Goal: Find specific page/section: Find specific page/section

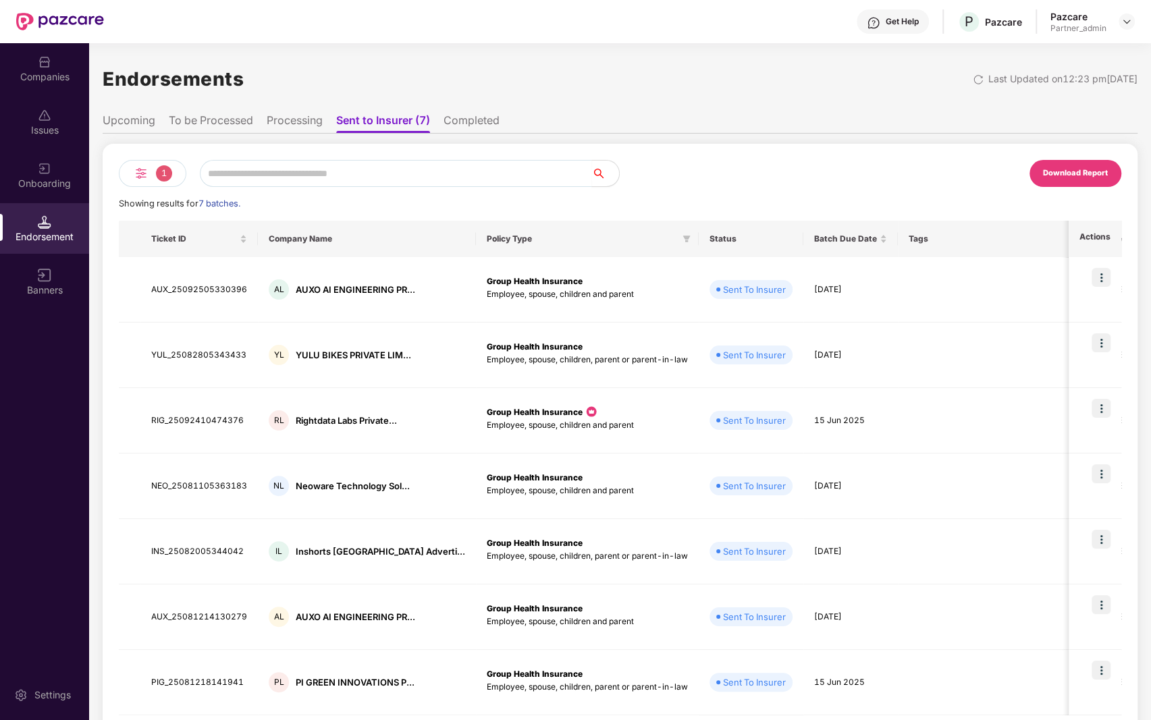
scroll to position [59, 0]
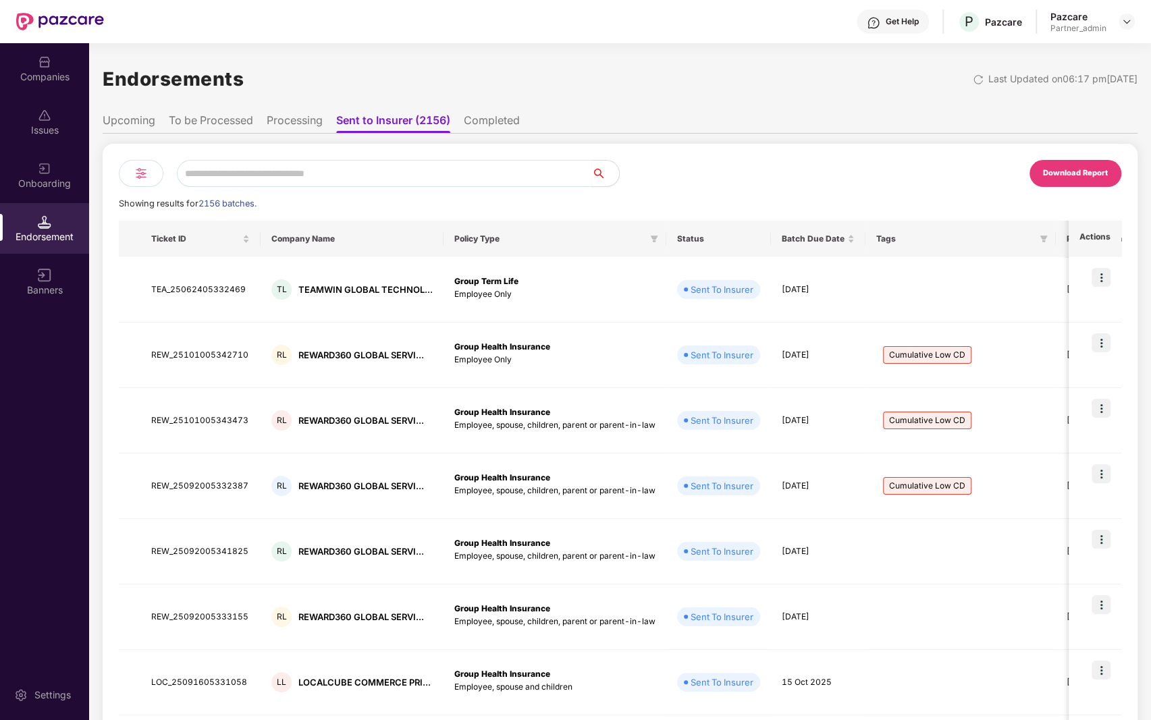
click at [140, 169] on img at bounding box center [141, 173] width 16 height 16
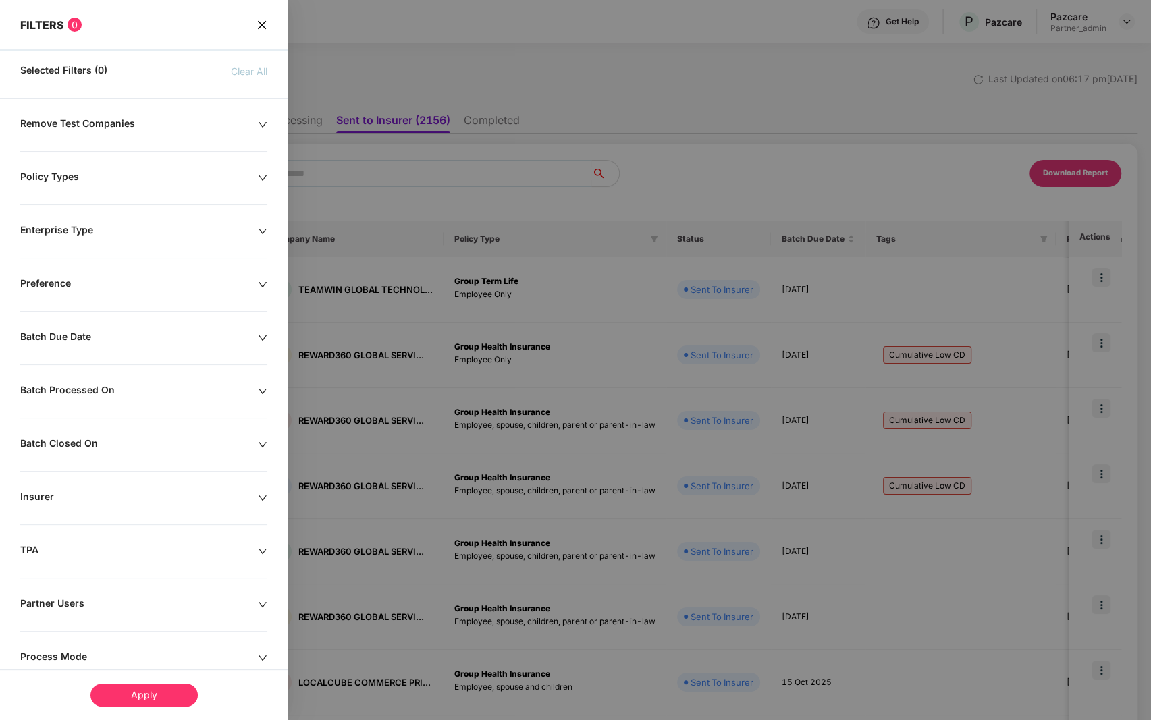
click at [265, 21] on icon "close" at bounding box center [262, 25] width 11 height 11
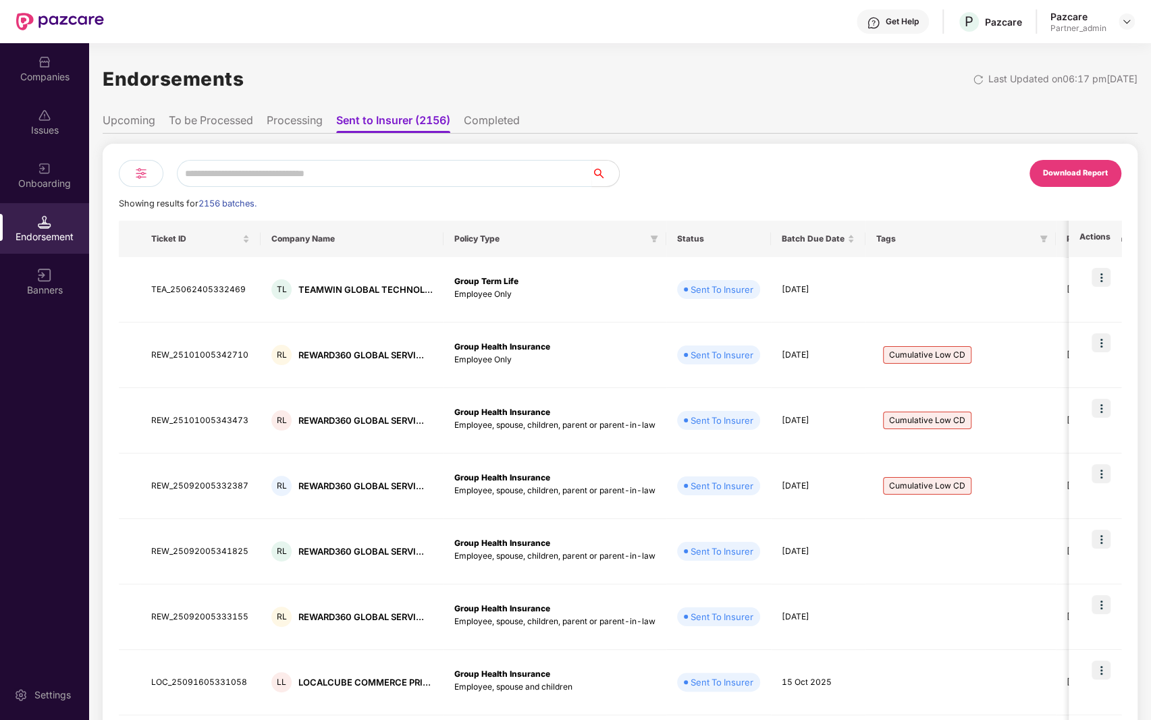
click at [503, 135] on div "Download Report Showing results for 2156 batches. Ticket ID Company Name Policy…" at bounding box center [620, 555] width 1035 height 843
click at [501, 111] on ul "Upcoming To be Processed Processing Sent to Insurer (2156) Completed" at bounding box center [620, 120] width 1035 height 27
click at [500, 119] on li "Completed" at bounding box center [492, 123] width 56 height 20
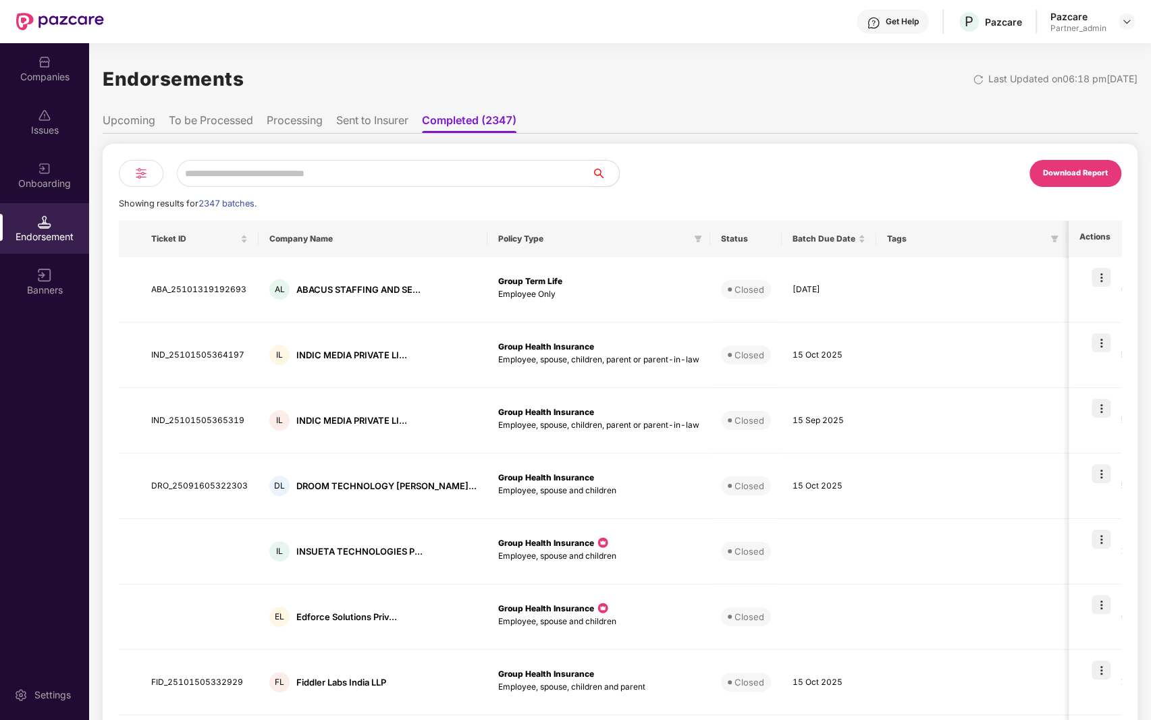
click at [372, 113] on li "Sent to Insurer" at bounding box center [372, 123] width 72 height 20
